Goal: Information Seeking & Learning: Understand process/instructions

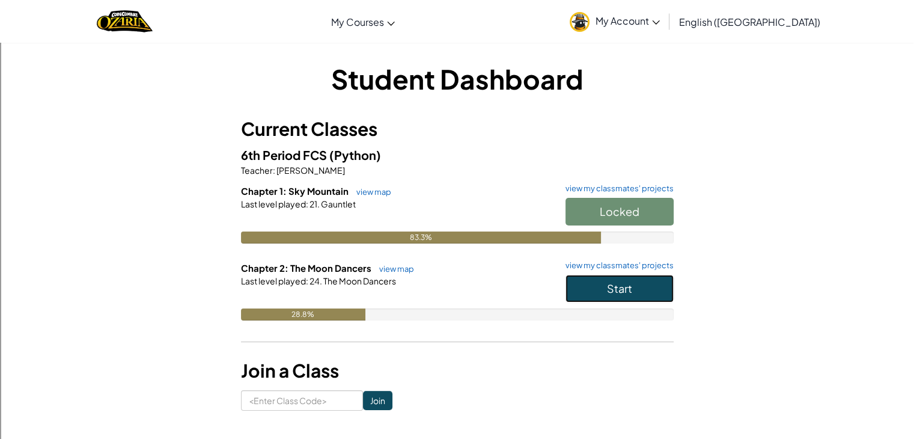
click at [637, 282] on button "Start" at bounding box center [619, 289] width 108 height 28
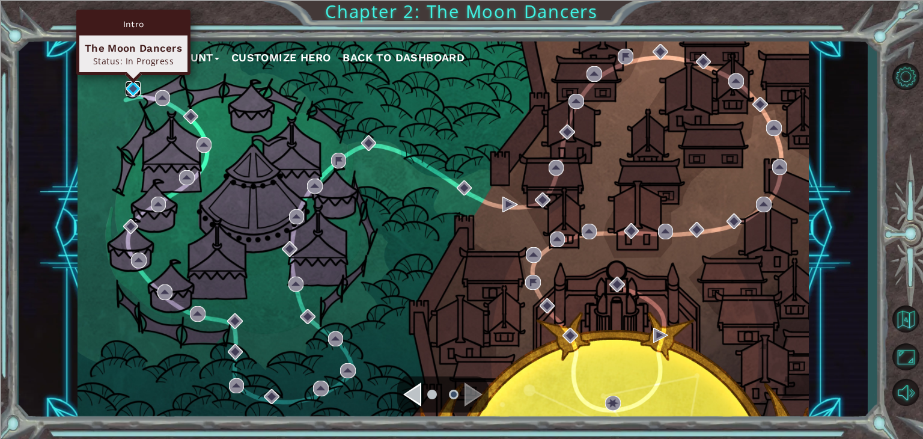
click at [130, 93] on img at bounding box center [134, 89] width 16 height 16
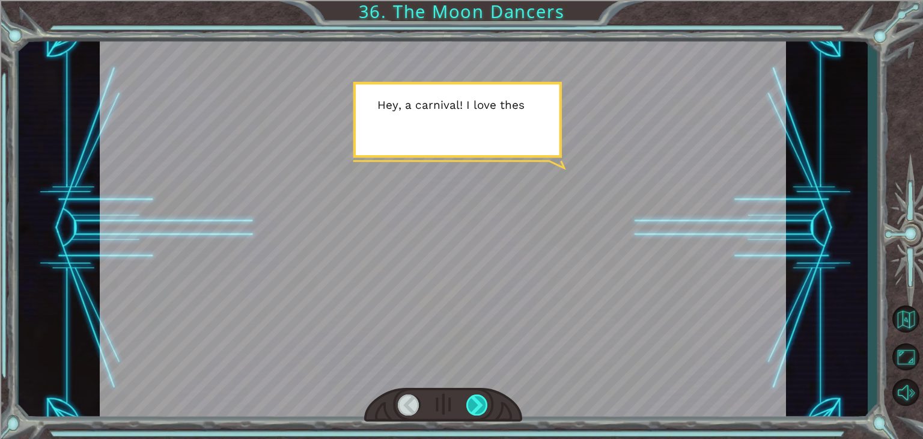
click at [479, 398] on div at bounding box center [477, 404] width 22 height 21
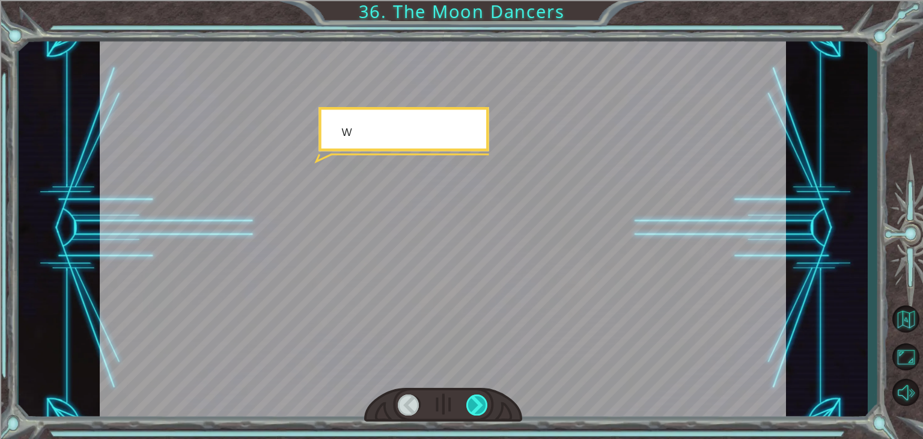
click at [479, 398] on div at bounding box center [477, 404] width 22 height 21
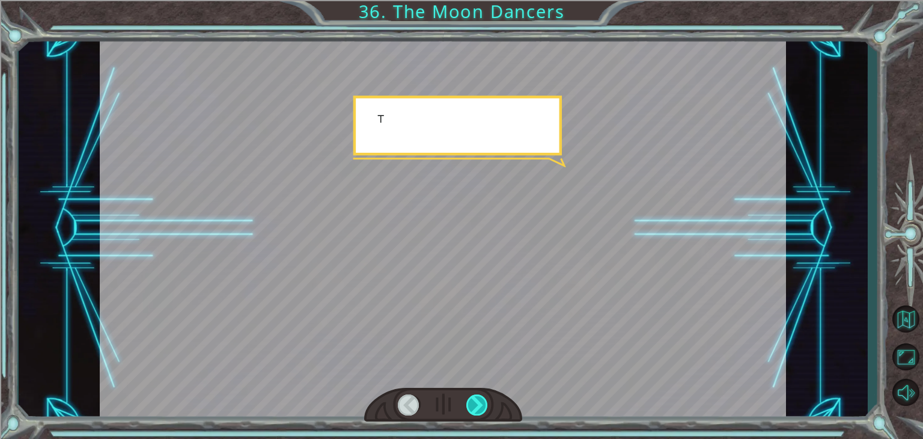
click at [479, 398] on div at bounding box center [477, 404] width 22 height 21
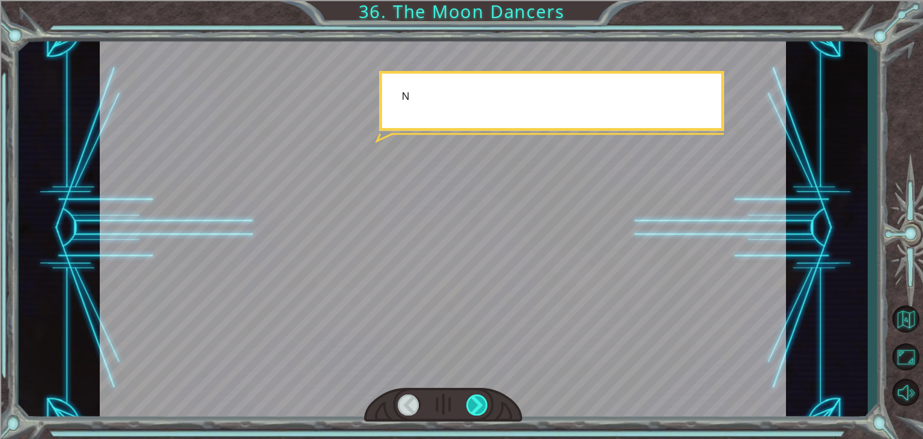
click at [479, 398] on div at bounding box center [477, 404] width 22 height 21
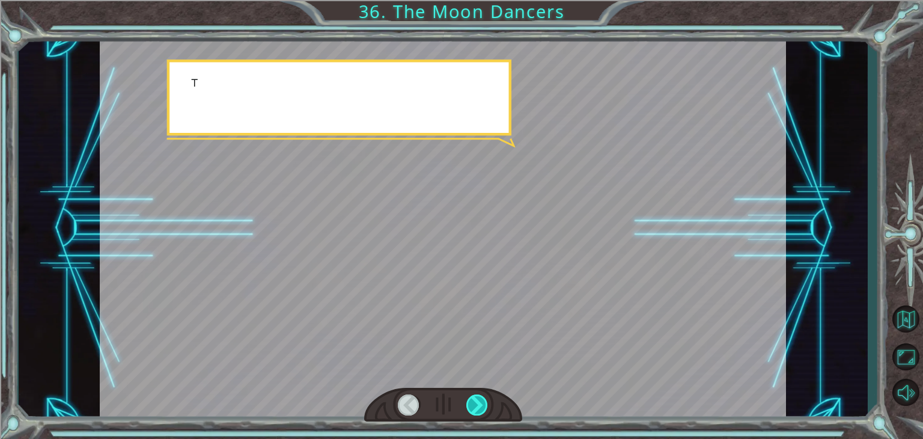
click at [479, 398] on div at bounding box center [477, 404] width 22 height 21
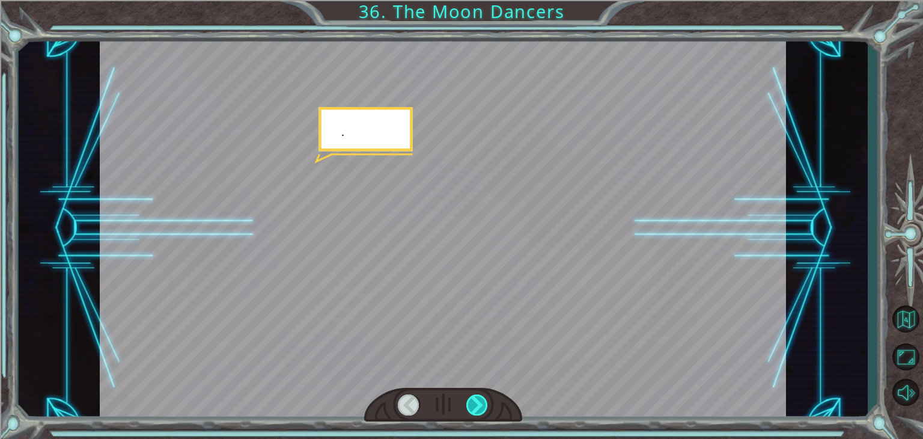
click at [479, 398] on div at bounding box center [477, 404] width 22 height 21
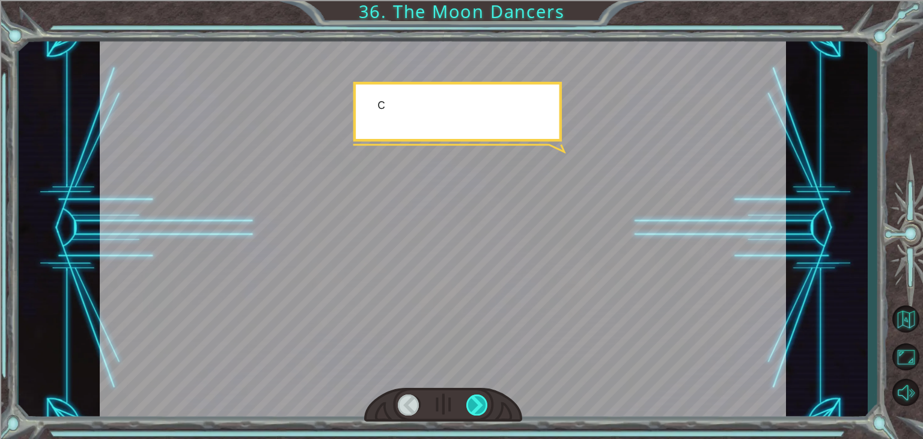
click at [479, 398] on div at bounding box center [477, 404] width 22 height 21
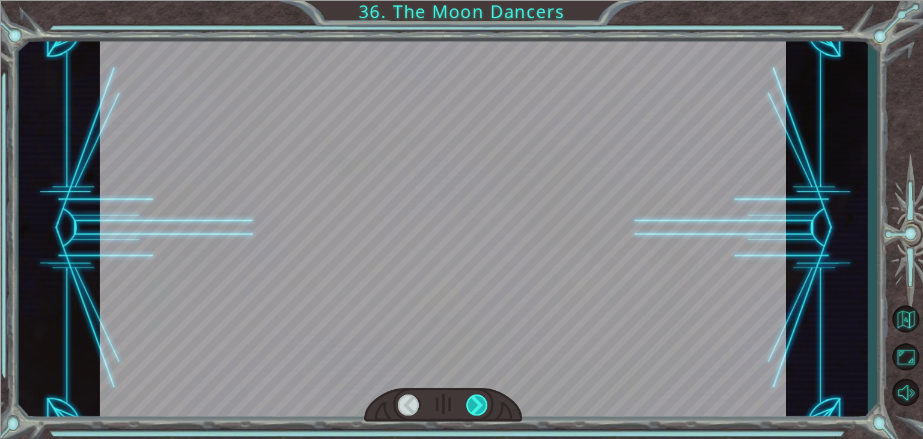
click at [479, 398] on div at bounding box center [477, 404] width 22 height 21
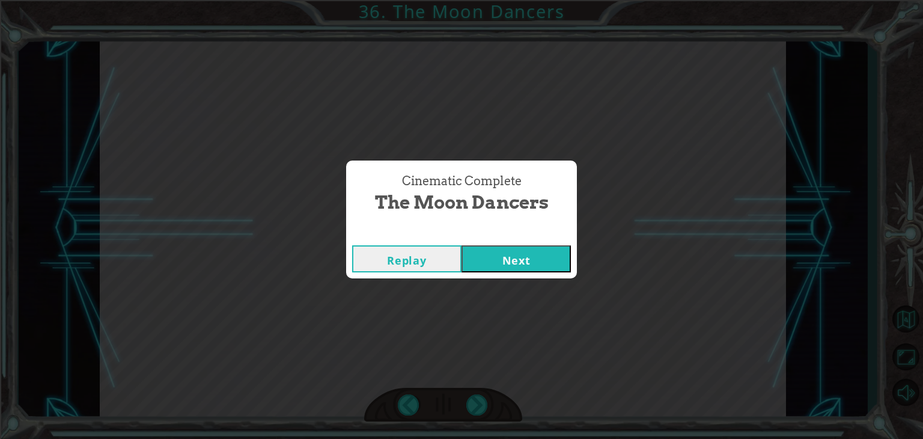
click at [506, 251] on button "Next" at bounding box center [515, 258] width 109 height 27
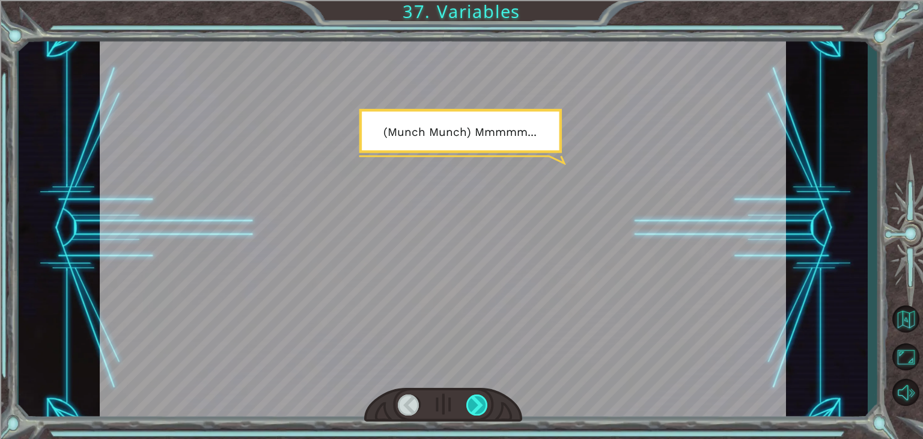
click at [477, 402] on div at bounding box center [477, 404] width 22 height 21
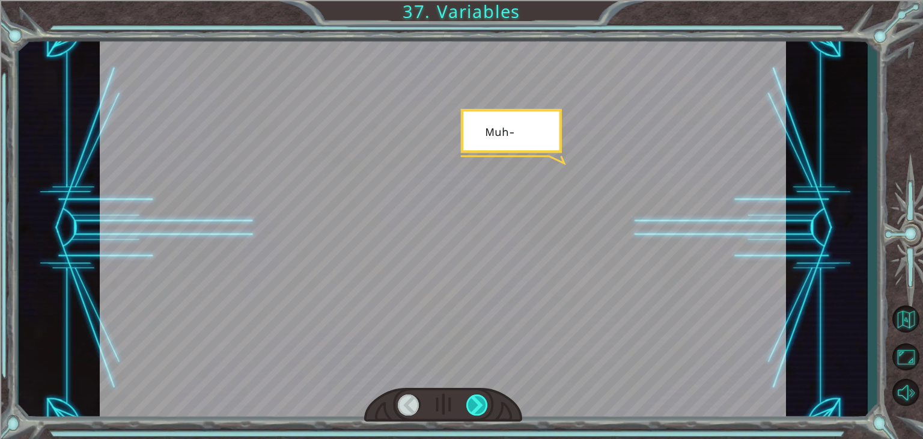
click at [477, 402] on div at bounding box center [477, 404] width 22 height 21
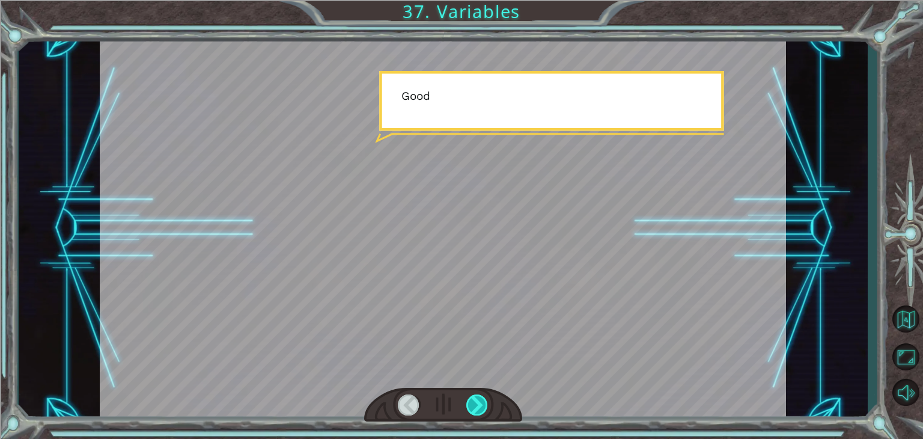
click at [477, 402] on div at bounding box center [477, 404] width 22 height 21
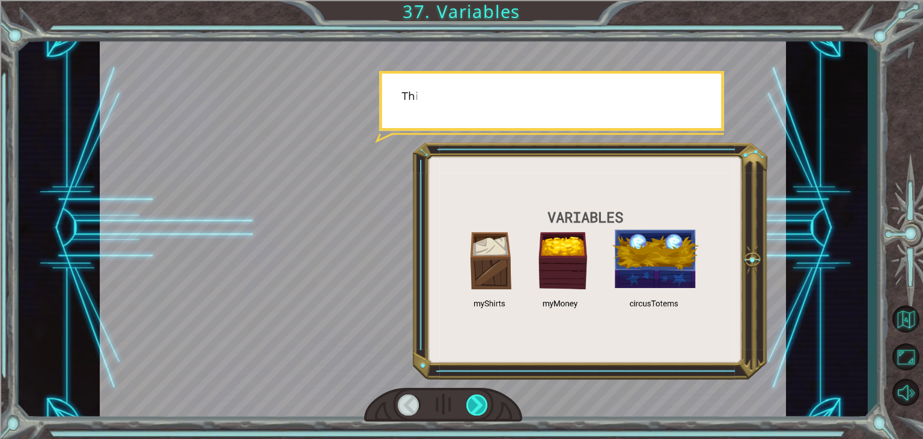
click at [477, 402] on div at bounding box center [477, 404] width 22 height 21
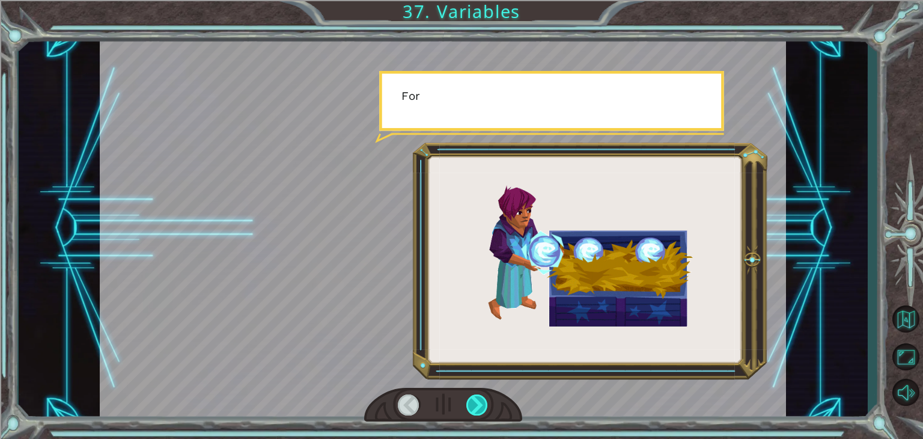
click at [477, 402] on div at bounding box center [477, 404] width 22 height 21
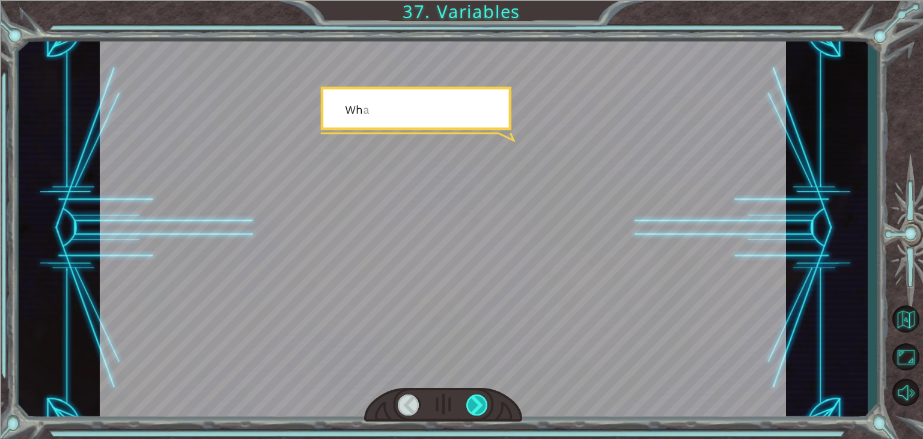
click at [477, 402] on div at bounding box center [477, 404] width 22 height 21
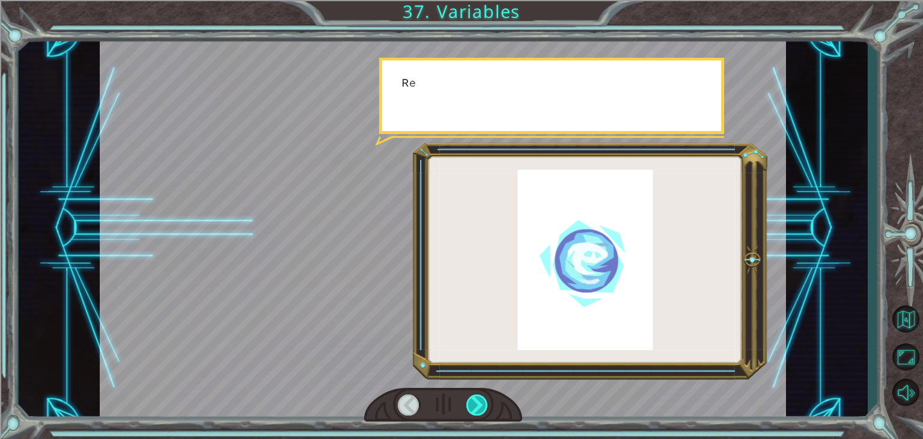
click at [477, 402] on div at bounding box center [477, 404] width 22 height 21
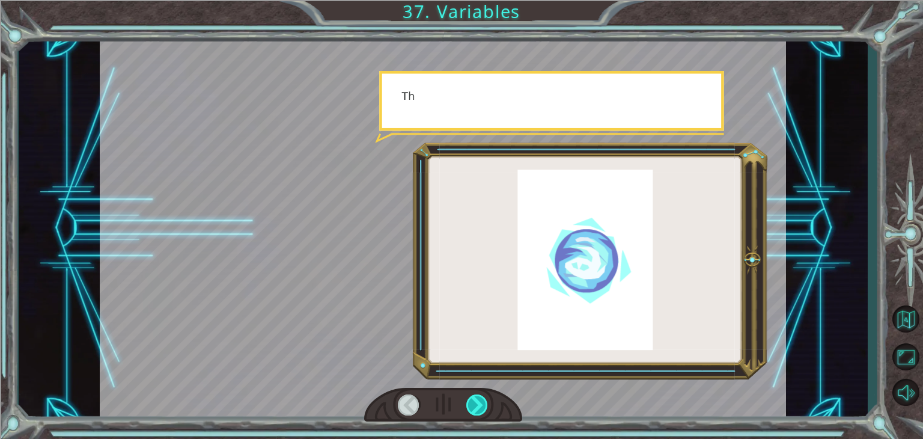
click at [477, 402] on div at bounding box center [477, 404] width 22 height 21
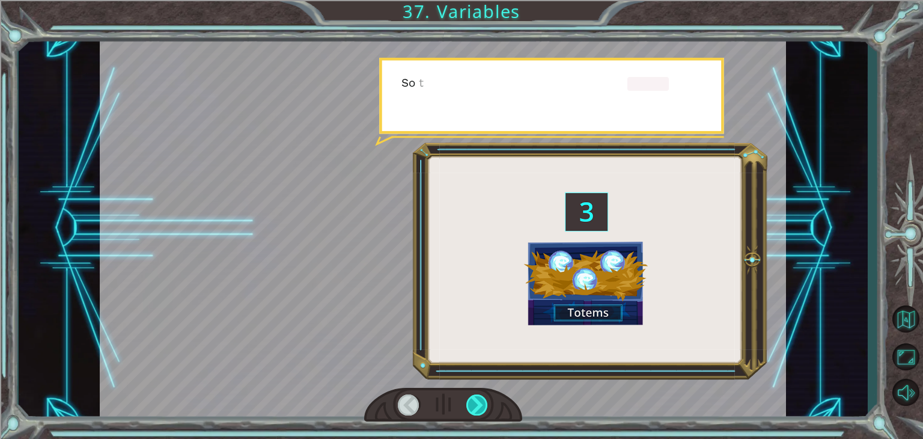
click at [477, 402] on div at bounding box center [477, 404] width 22 height 21
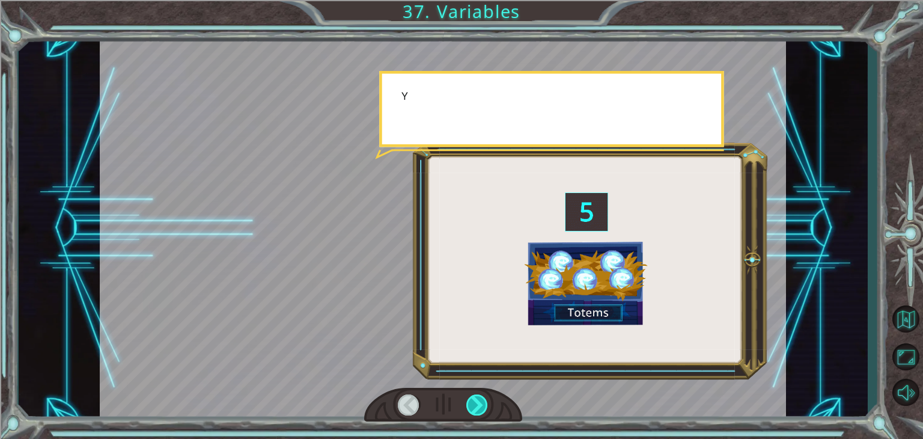
click at [477, 402] on div at bounding box center [477, 404] width 22 height 21
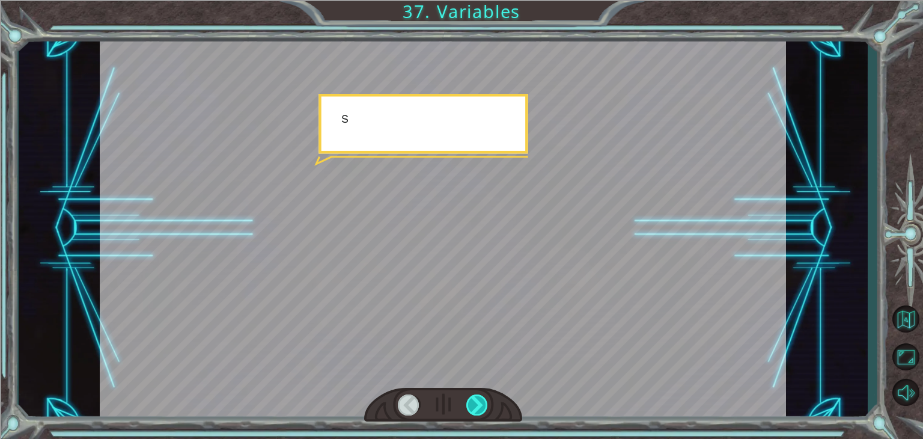
click at [477, 402] on div at bounding box center [477, 404] width 22 height 21
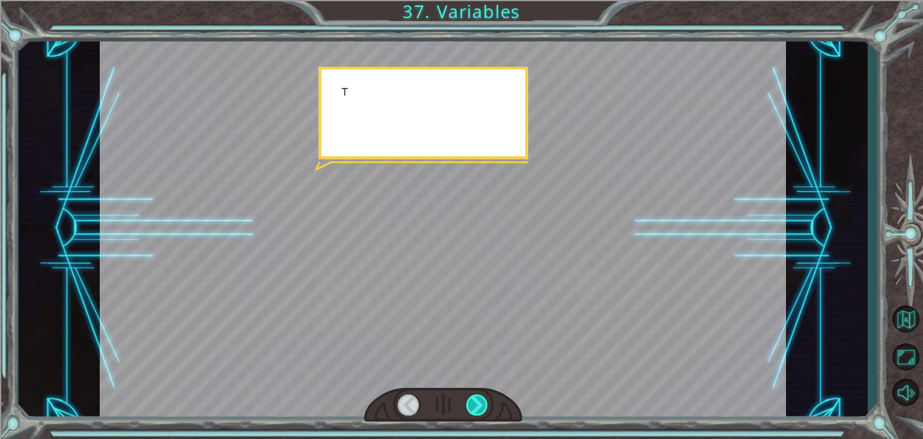
click at [477, 402] on div at bounding box center [477, 404] width 22 height 21
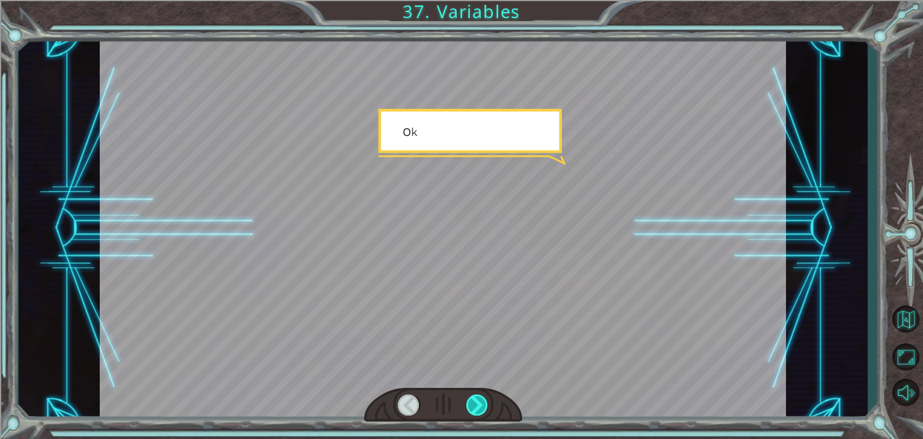
click at [477, 402] on div at bounding box center [477, 404] width 22 height 21
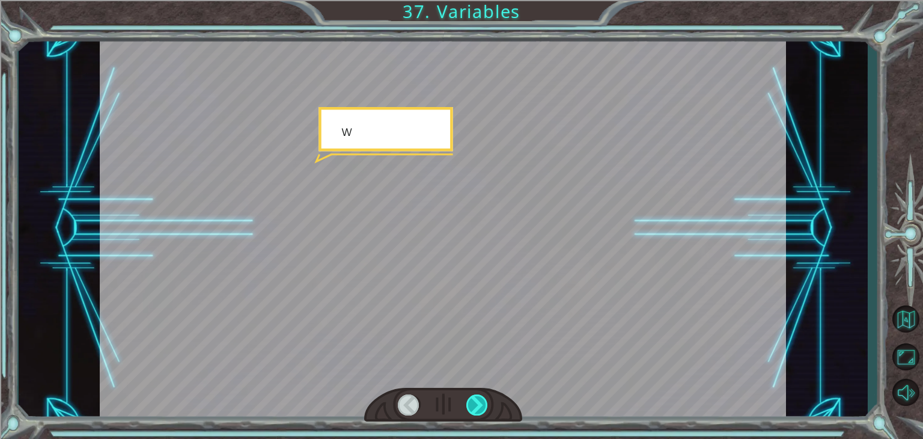
click at [477, 402] on div at bounding box center [477, 404] width 22 height 21
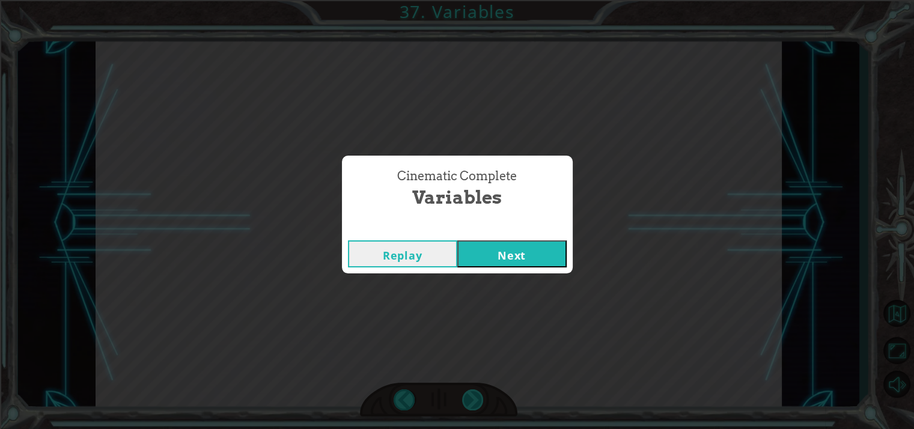
click at [477, 402] on div "Cinematic Complete Variables Replay Next" at bounding box center [457, 214] width 914 height 429
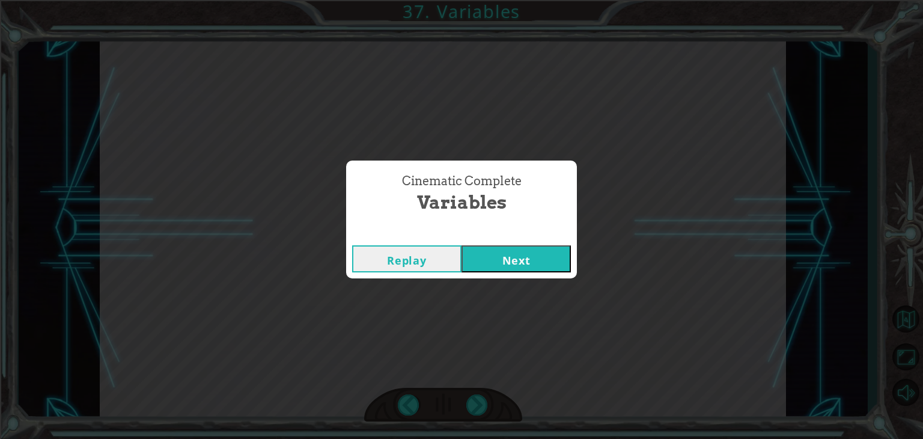
click at [485, 261] on button "Next" at bounding box center [515, 258] width 109 height 27
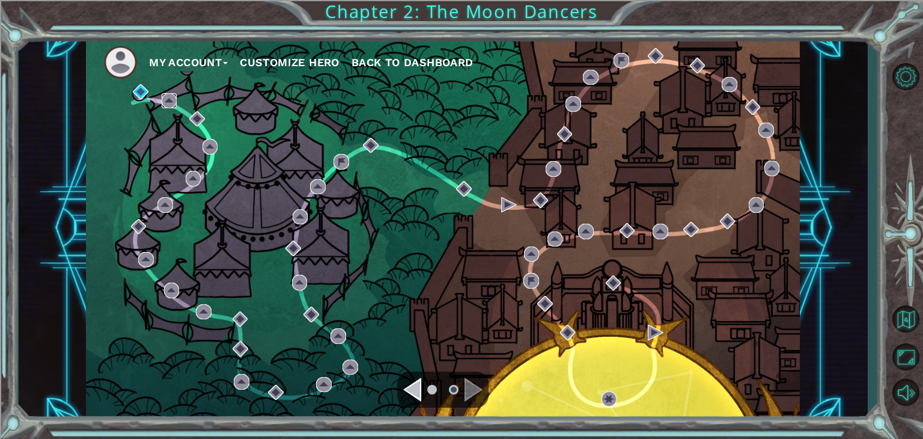
click at [158, 91] on div "My Account Customize Hero Back to Dashboard" at bounding box center [443, 228] width 714 height 377
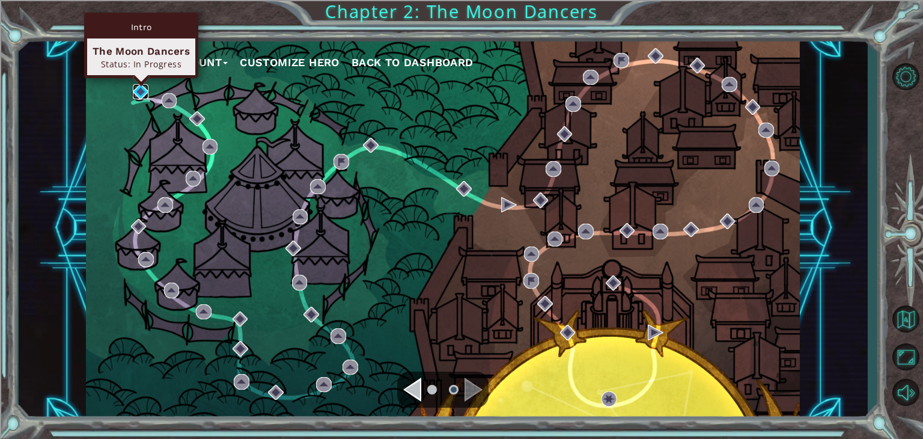
click at [143, 89] on img at bounding box center [141, 92] width 16 height 16
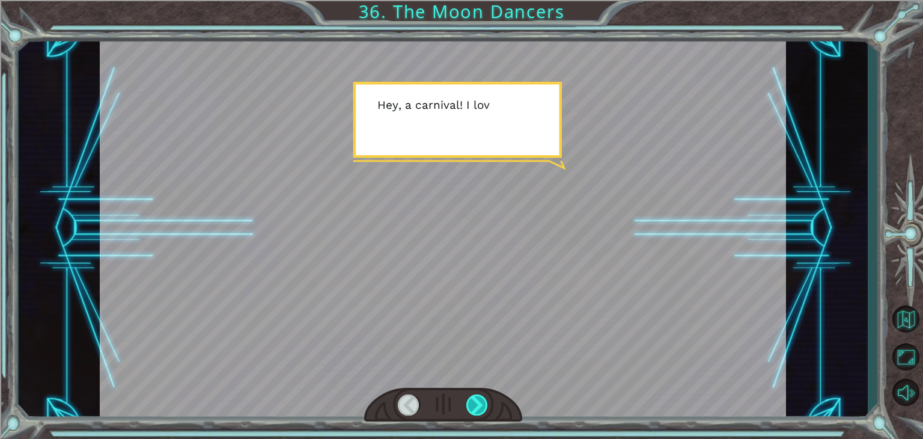
click at [479, 397] on div at bounding box center [477, 404] width 22 height 21
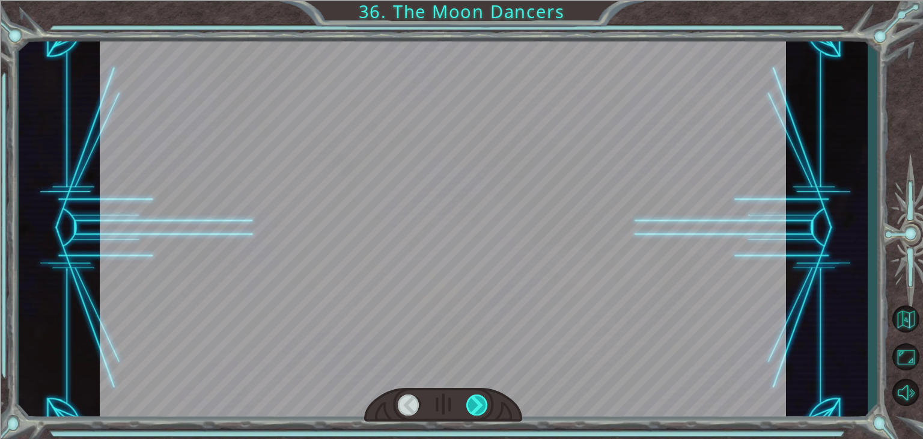
click at [479, 397] on div at bounding box center [477, 404] width 22 height 21
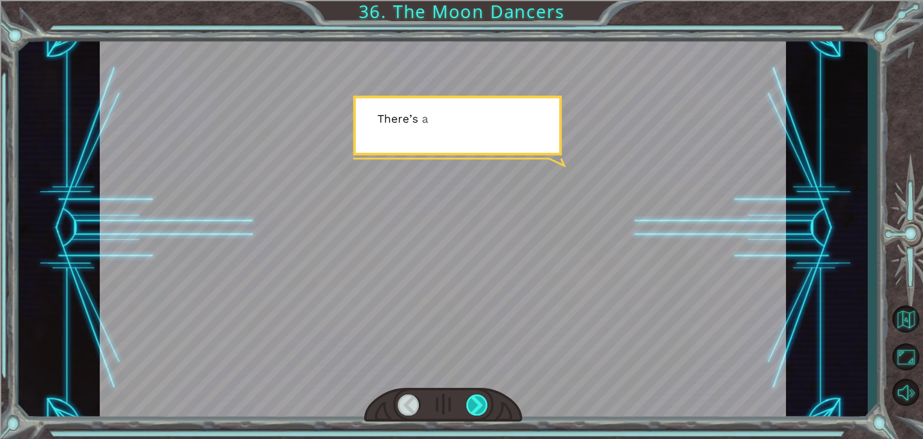
click at [479, 397] on div at bounding box center [477, 404] width 22 height 21
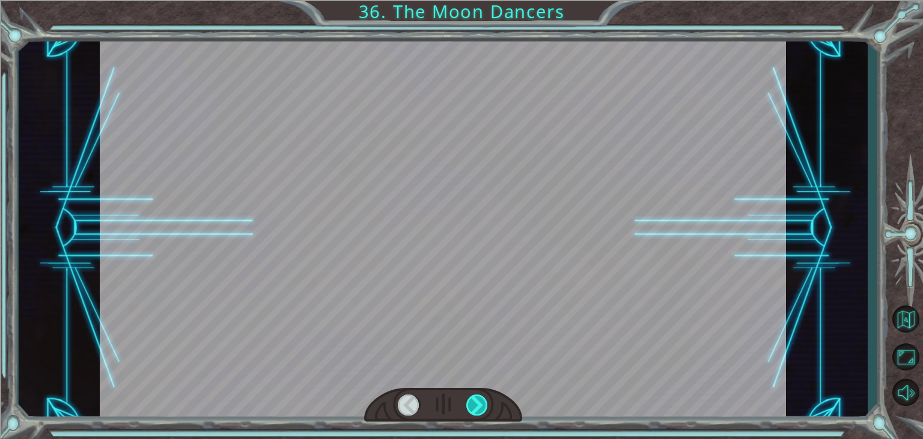
click at [479, 397] on div at bounding box center [477, 404] width 22 height 21
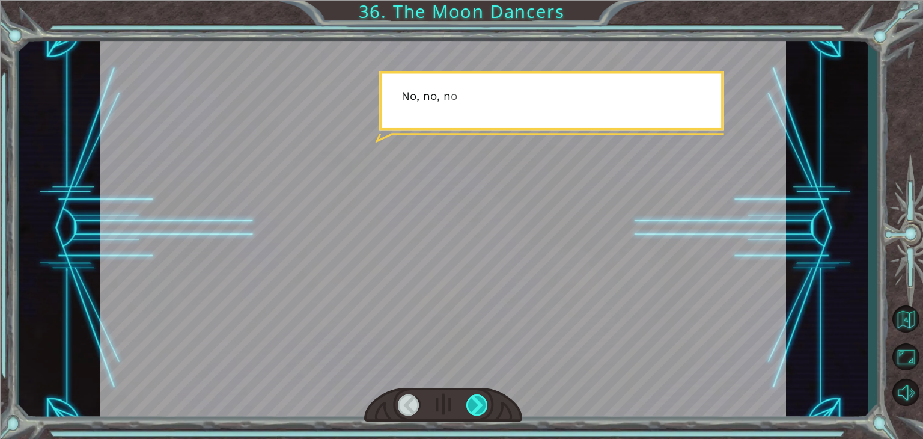
click at [479, 397] on div at bounding box center [477, 404] width 22 height 21
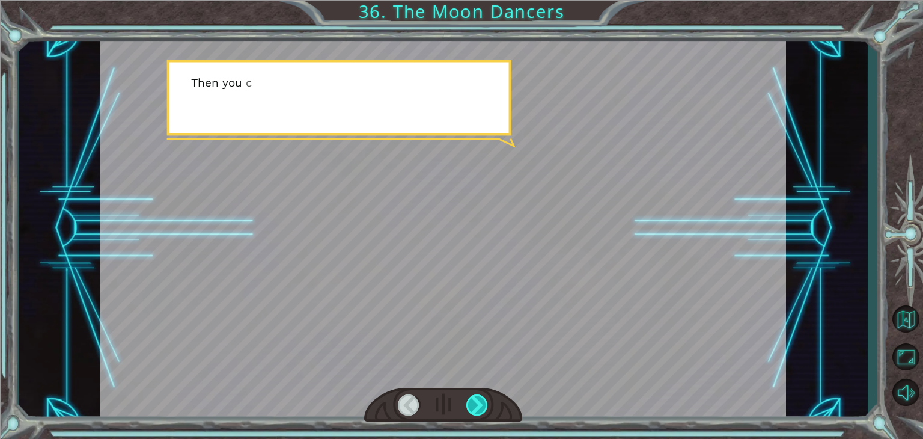
click at [479, 397] on div at bounding box center [477, 404] width 22 height 21
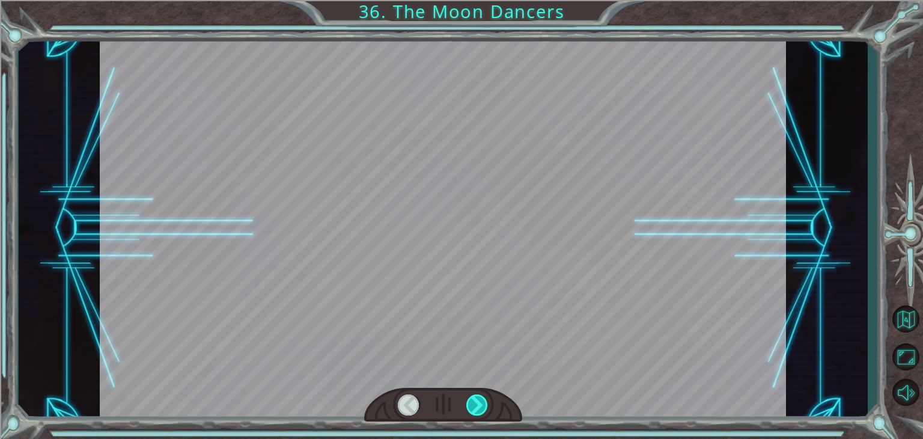
click at [479, 397] on div at bounding box center [477, 404] width 22 height 21
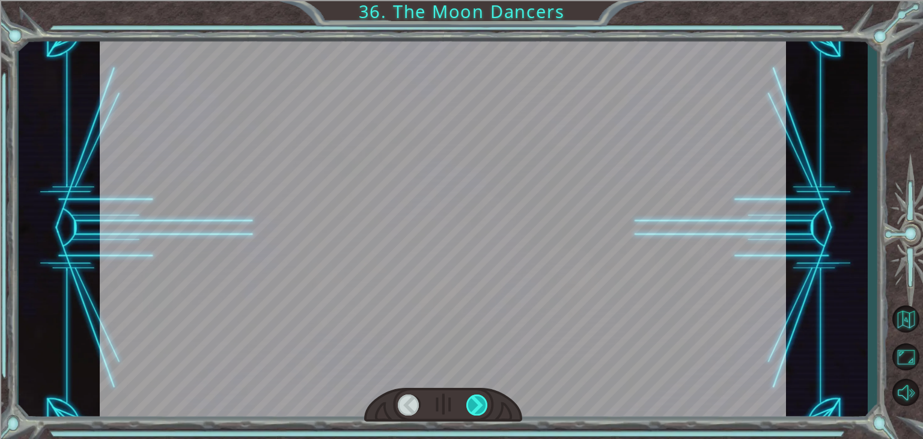
click at [479, 397] on div at bounding box center [477, 404] width 22 height 21
click at [479, 0] on div "Temporary Text H e y , a c a r n i v a l ! I l o v e t h e s e t h i n g s . “ …" at bounding box center [461, 0] width 923 height 0
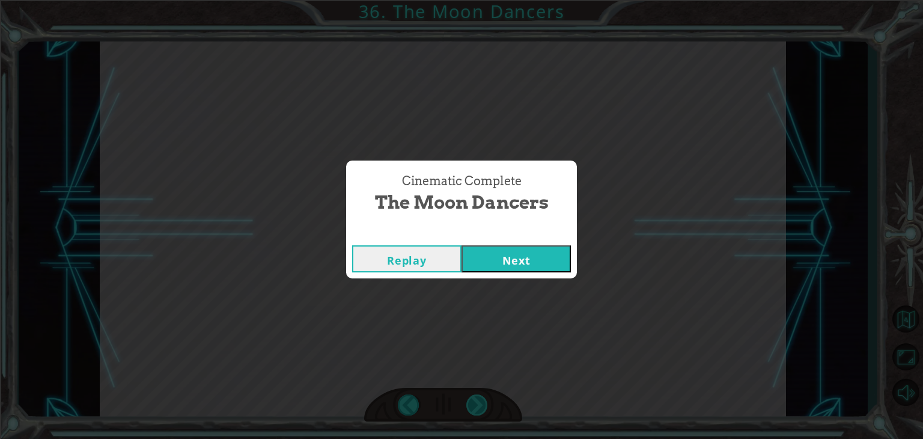
click at [479, 397] on div "Cinematic Complete The Moon Dancers Replay Next" at bounding box center [461, 219] width 923 height 439
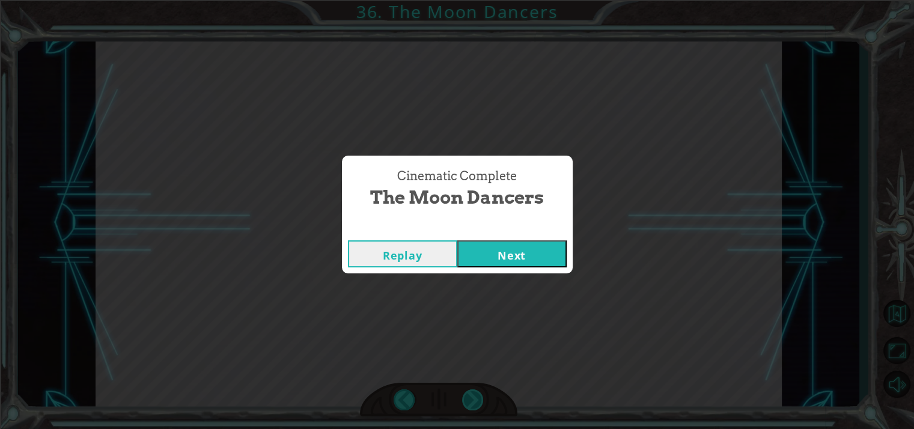
click at [479, 397] on div "Cinematic Complete The Moon Dancers Replay Next" at bounding box center [457, 214] width 914 height 429
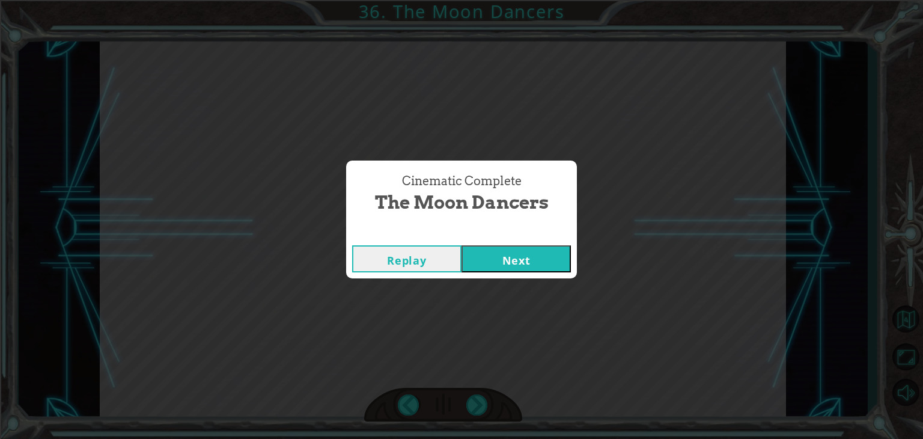
click at [487, 266] on button "Next" at bounding box center [515, 258] width 109 height 27
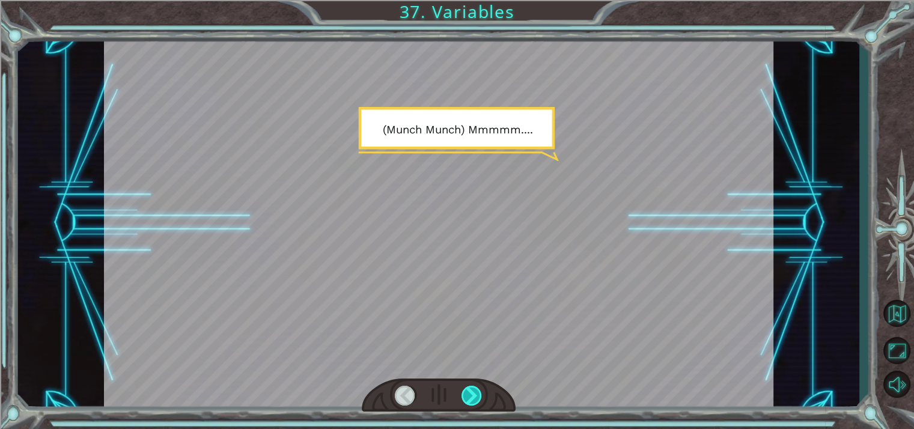
click at [475, 389] on div at bounding box center [471, 396] width 21 height 20
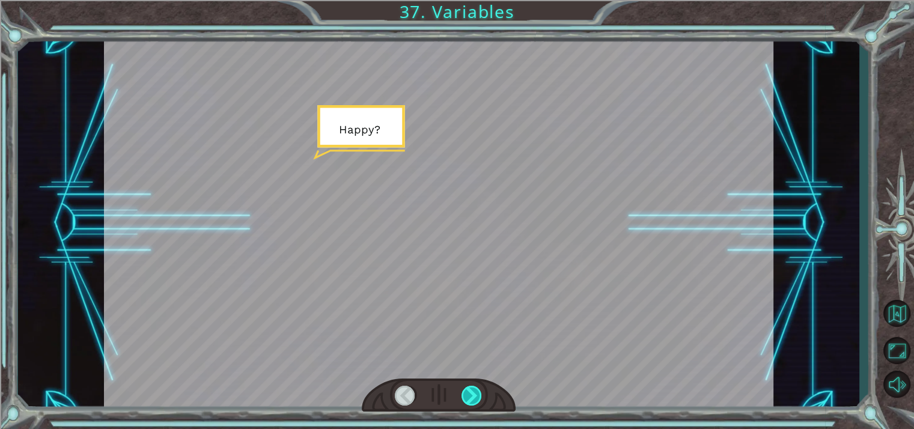
click at [475, 389] on div at bounding box center [471, 396] width 21 height 20
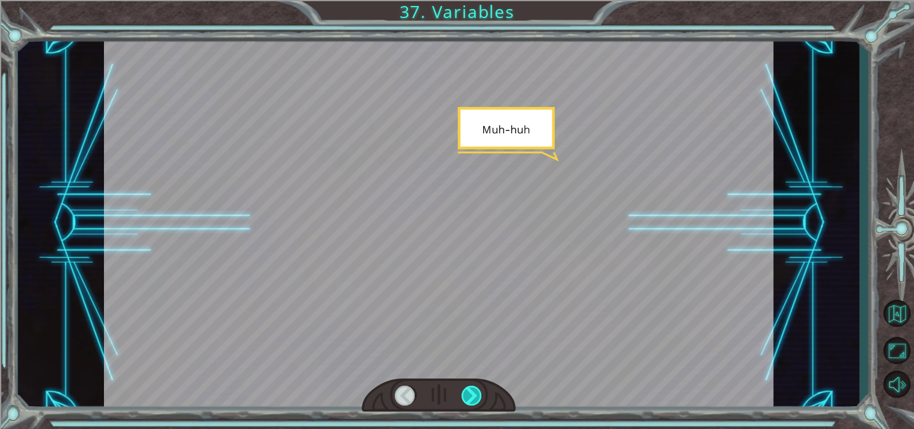
click at [475, 389] on div at bounding box center [471, 396] width 21 height 20
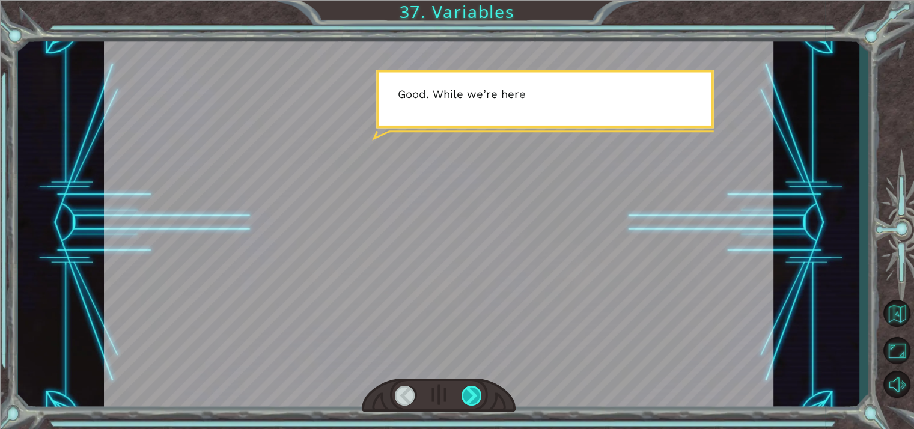
click at [475, 389] on div at bounding box center [471, 396] width 21 height 20
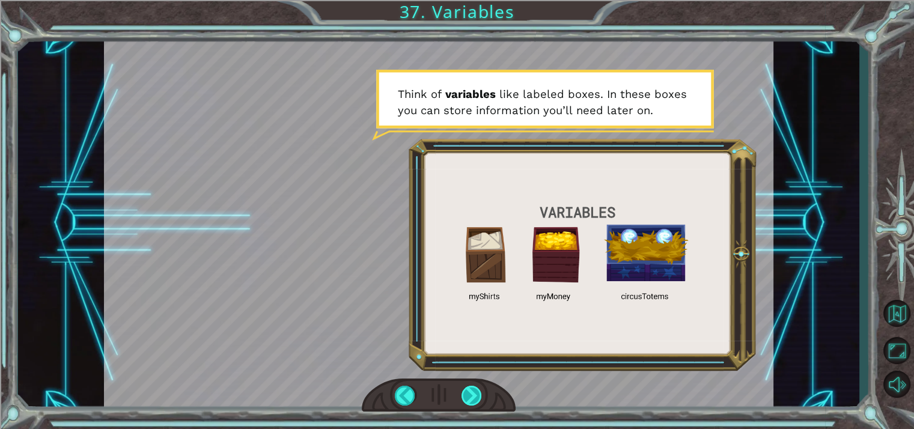
click at [475, 389] on div at bounding box center [471, 396] width 21 height 20
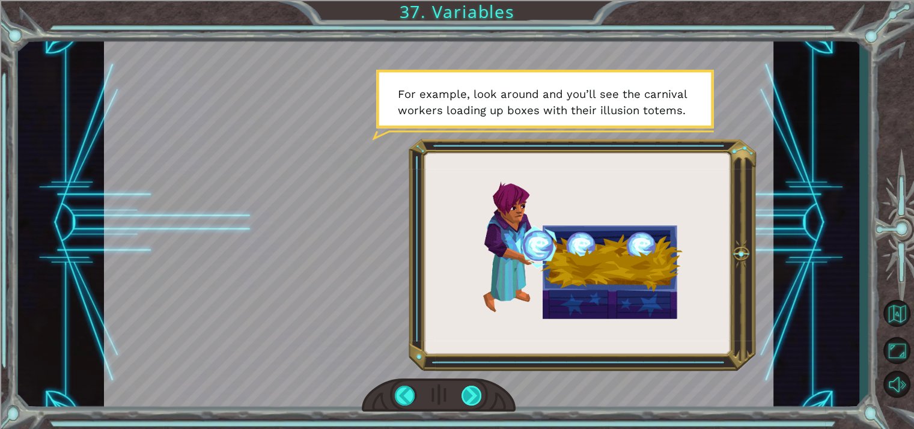
click at [475, 389] on div at bounding box center [471, 396] width 21 height 20
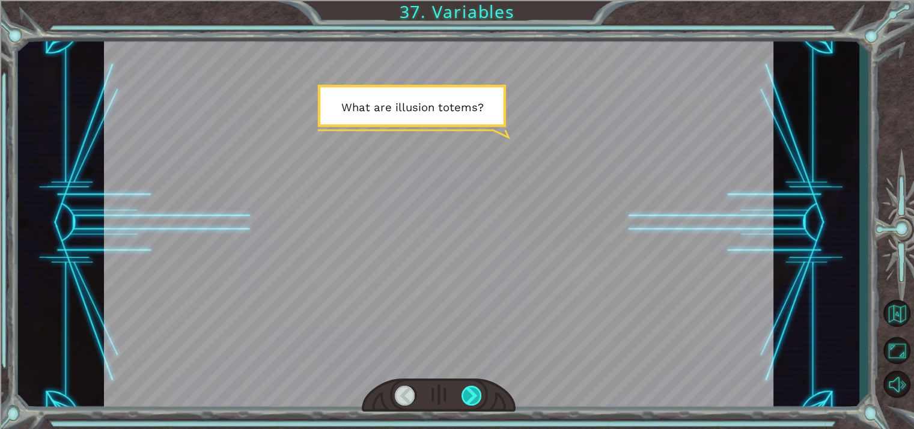
click at [475, 389] on div at bounding box center [471, 396] width 21 height 20
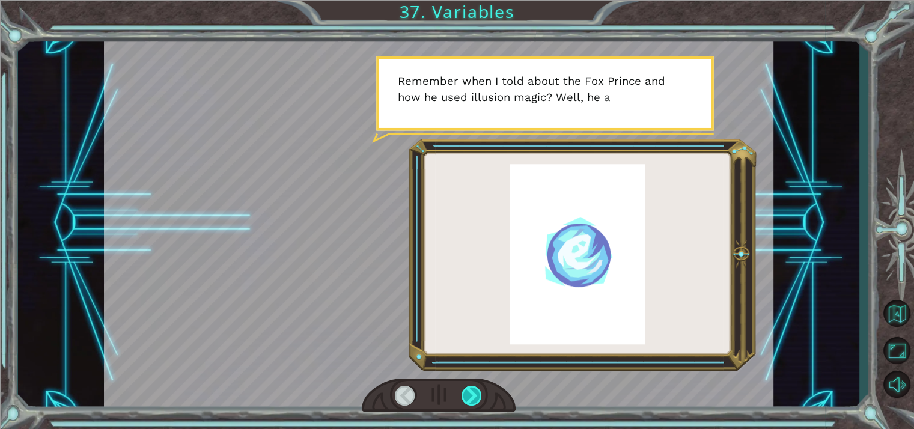
click at [475, 389] on div at bounding box center [471, 396] width 21 height 20
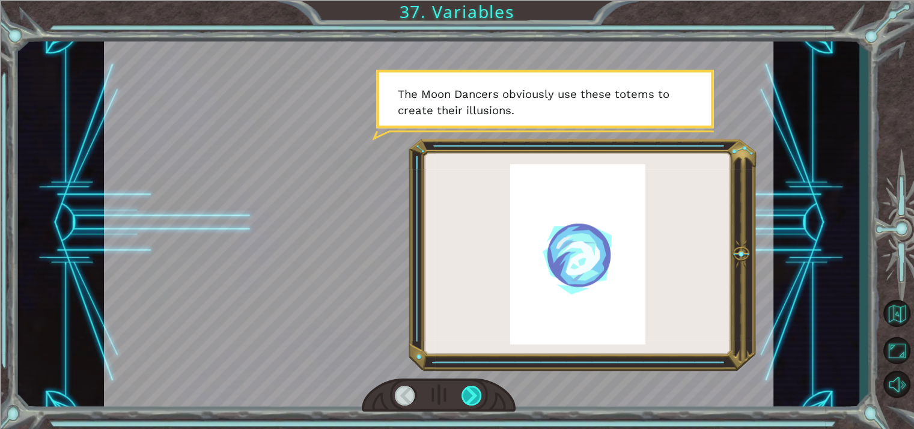
click at [475, 389] on div at bounding box center [471, 396] width 21 height 20
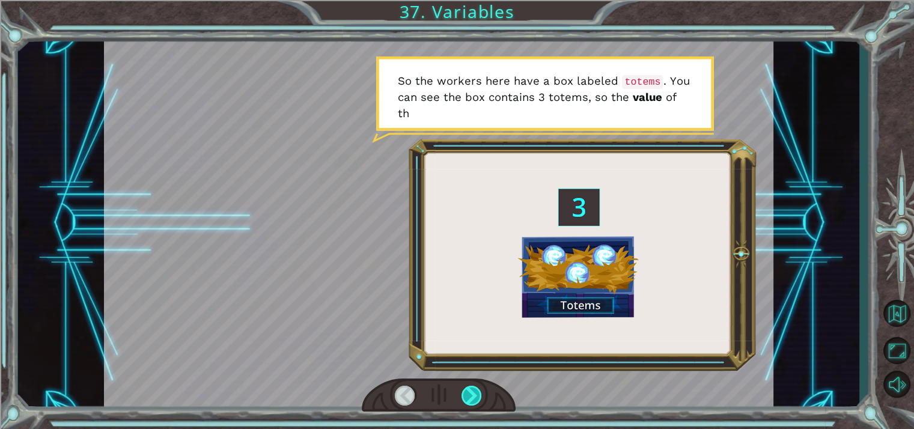
click at [475, 389] on div at bounding box center [471, 396] width 21 height 20
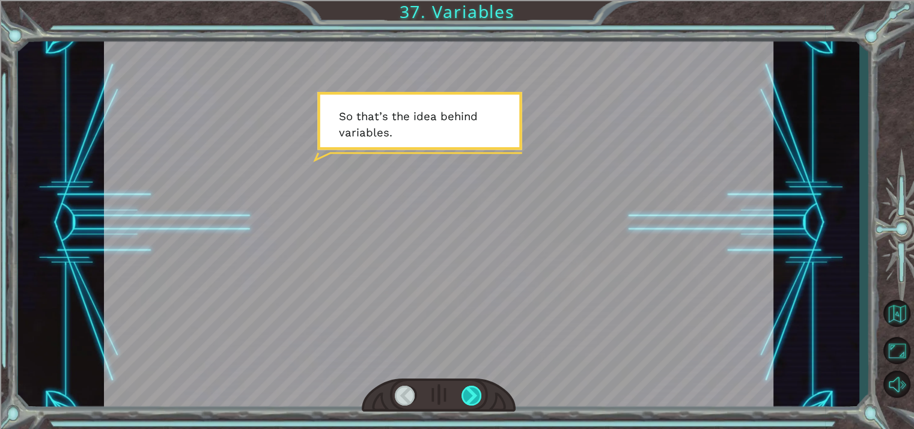
click at [475, 389] on div at bounding box center [471, 396] width 21 height 20
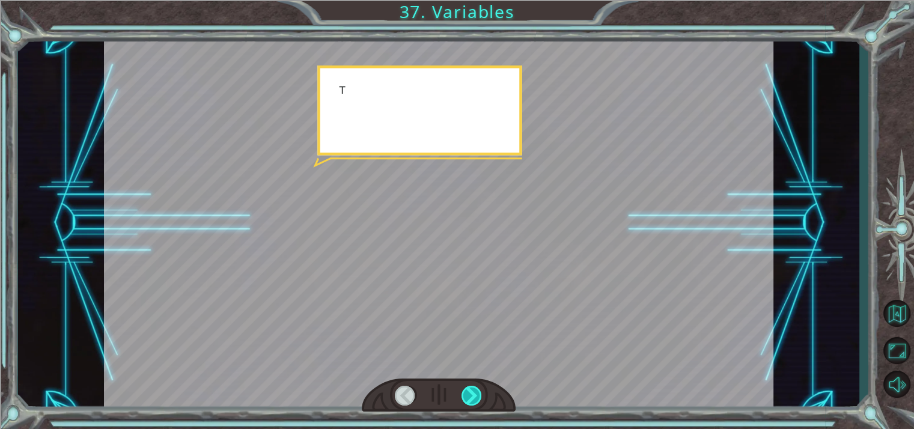
click at [475, 389] on div at bounding box center [471, 396] width 21 height 20
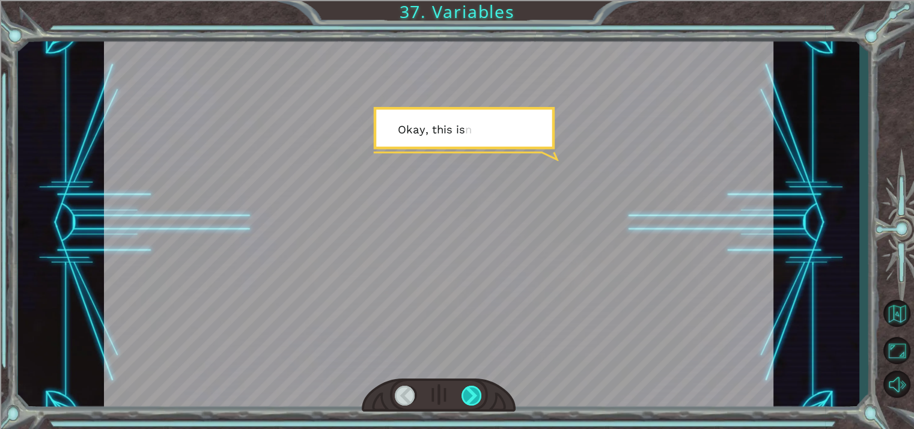
click at [475, 389] on div at bounding box center [471, 396] width 21 height 20
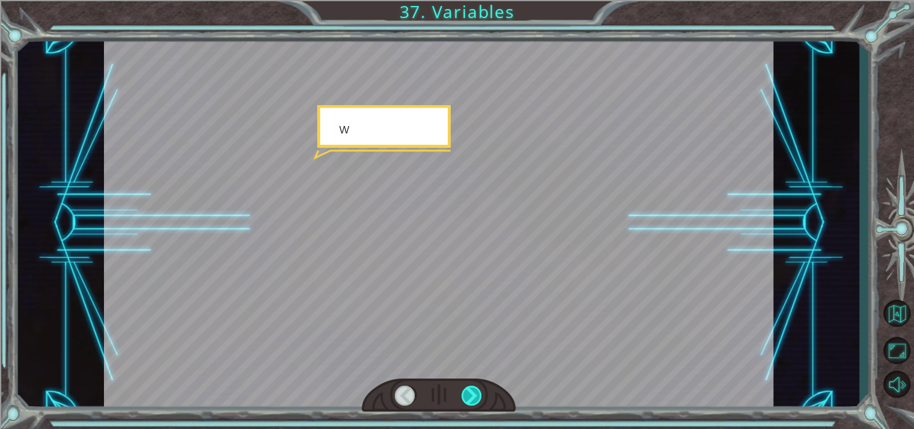
click at [475, 389] on div at bounding box center [471, 396] width 21 height 20
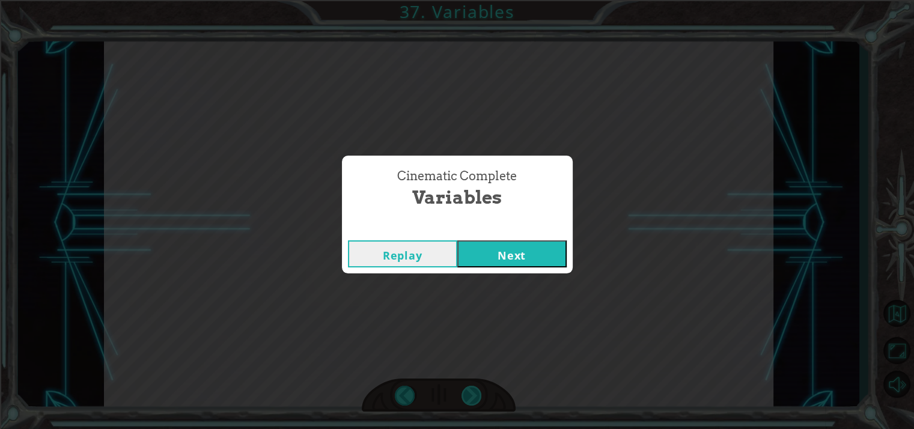
click at [475, 0] on div "( M u n c h M u n c h ) M m m m m . . . . H a p p y ? M u h - h u h . G o o d .…" at bounding box center [457, 0] width 914 height 0
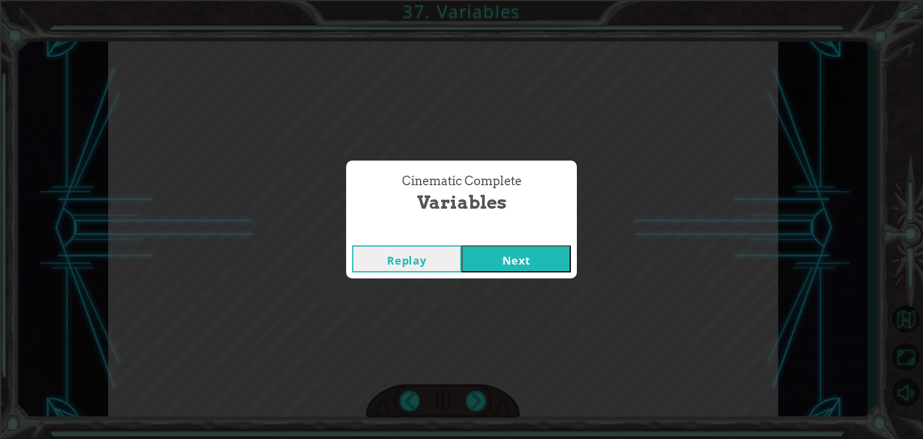
click at [483, 246] on button "Next" at bounding box center [515, 258] width 109 height 27
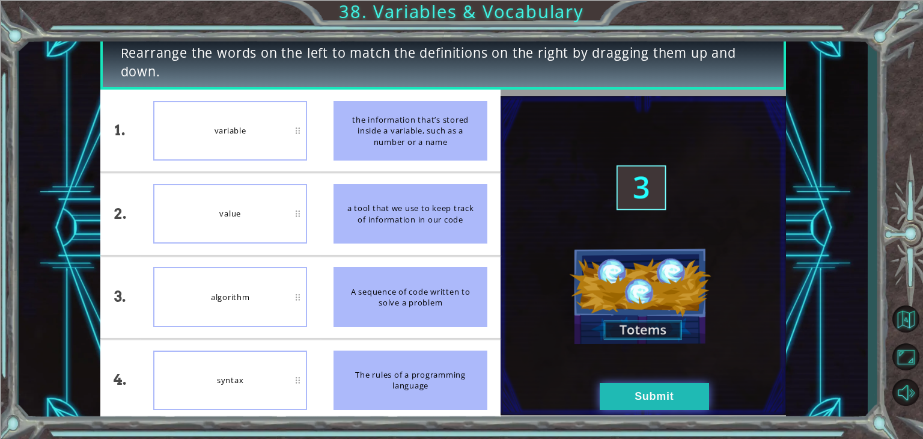
click at [623, 393] on button "Submit" at bounding box center [654, 396] width 109 height 27
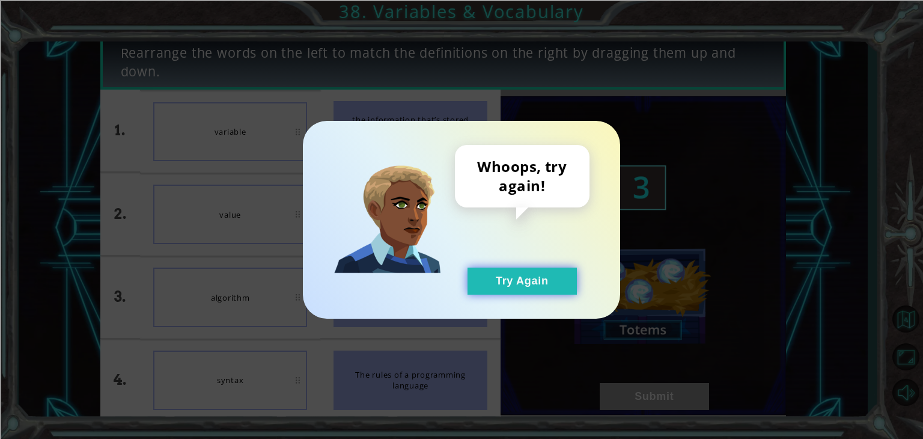
click at [492, 278] on button "Try Again" at bounding box center [521, 280] width 109 height 27
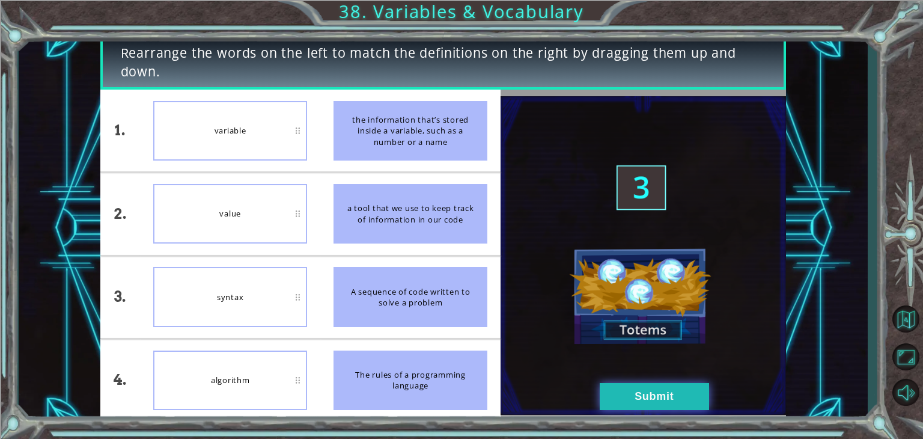
click at [636, 393] on button "Submit" at bounding box center [654, 396] width 109 height 27
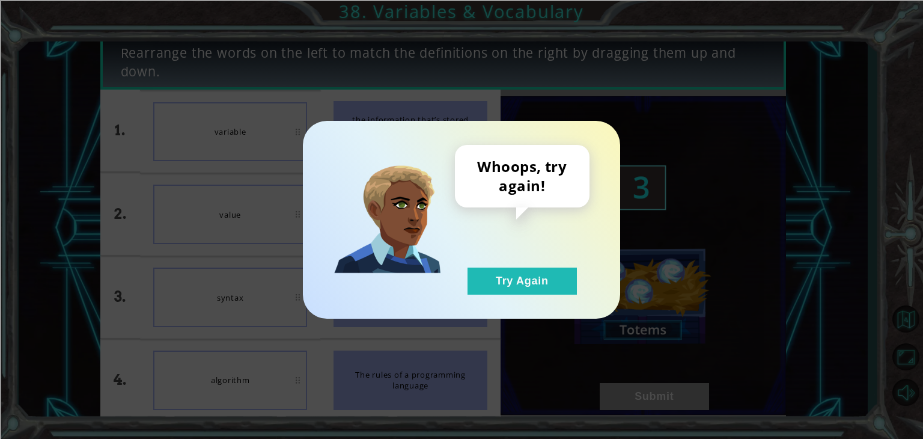
click at [488, 266] on div "Whoops, try again! Try Again" at bounding box center [522, 220] width 135 height 150
click at [476, 267] on button "Try Again" at bounding box center [521, 280] width 109 height 27
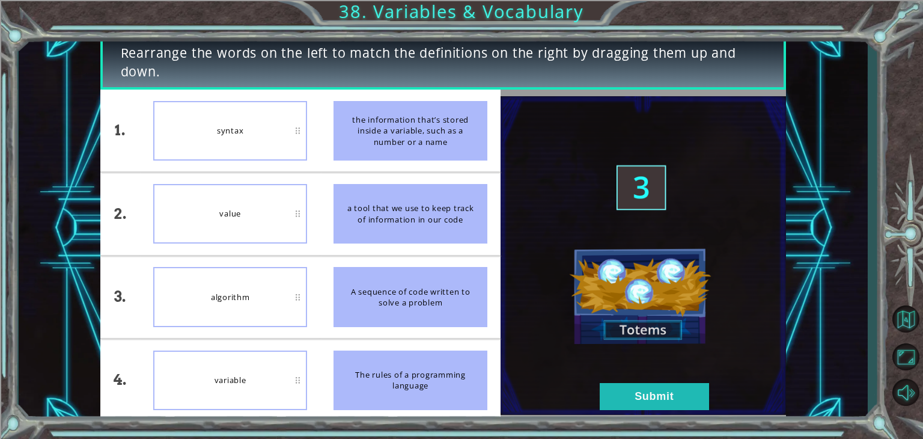
click at [654, 184] on img at bounding box center [642, 255] width 285 height 318
click at [627, 323] on img at bounding box center [642, 255] width 285 height 318
